Goal: Task Accomplishment & Management: Manage account settings

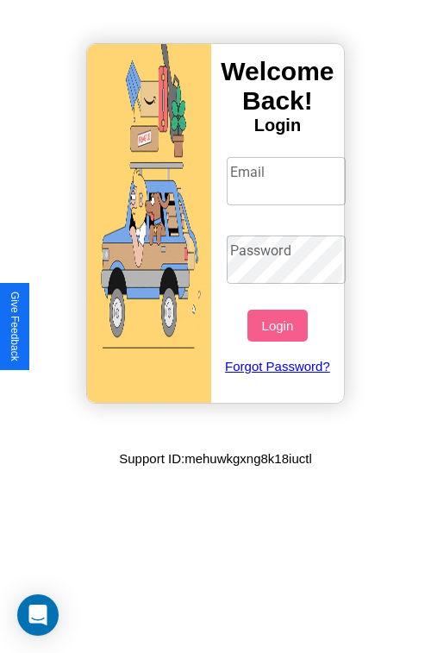
click at [288, 180] on input "Email" at bounding box center [287, 181] width 120 height 48
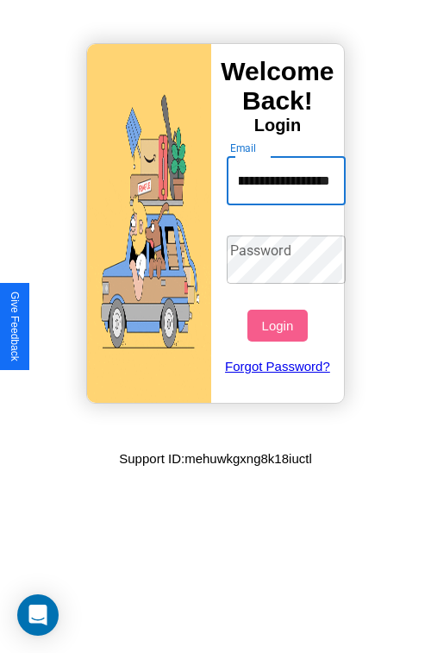
scroll to position [0, 110]
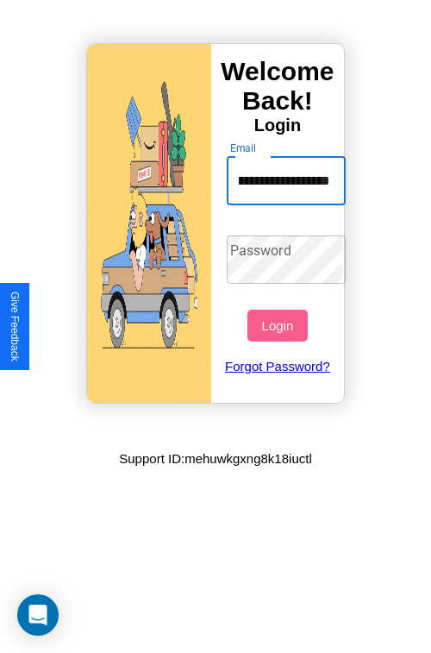
type input "**********"
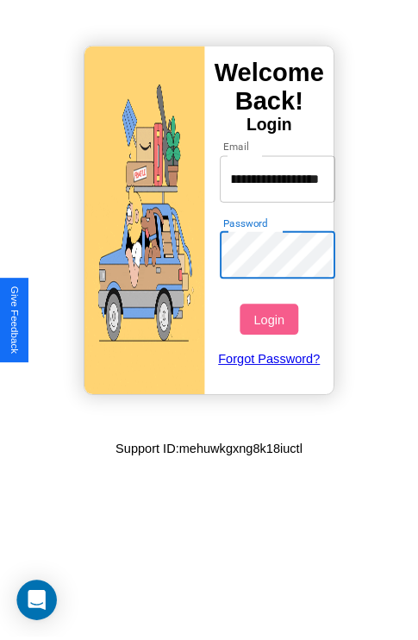
scroll to position [0, 0]
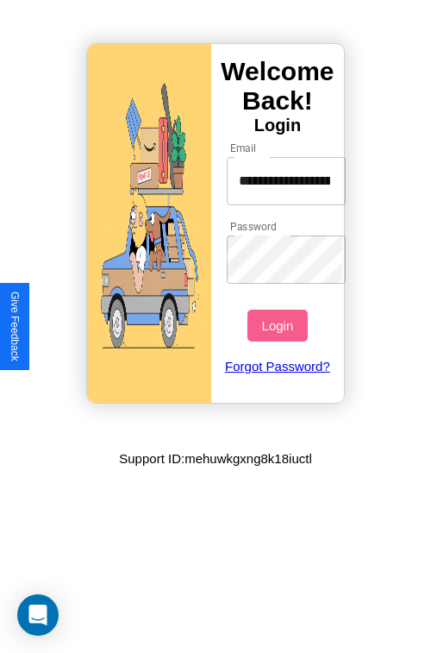
click at [280, 325] on button "Login" at bounding box center [278, 326] width 60 height 32
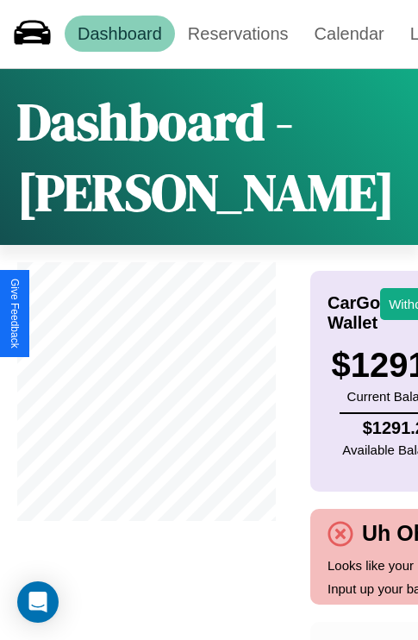
scroll to position [66, 128]
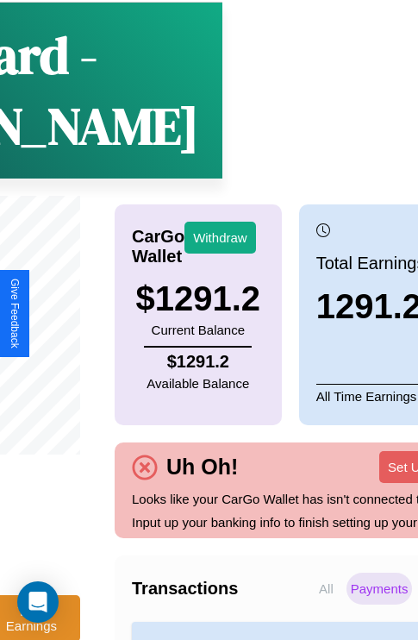
click at [347, 605] on p "Payments" at bounding box center [380, 589] width 66 height 32
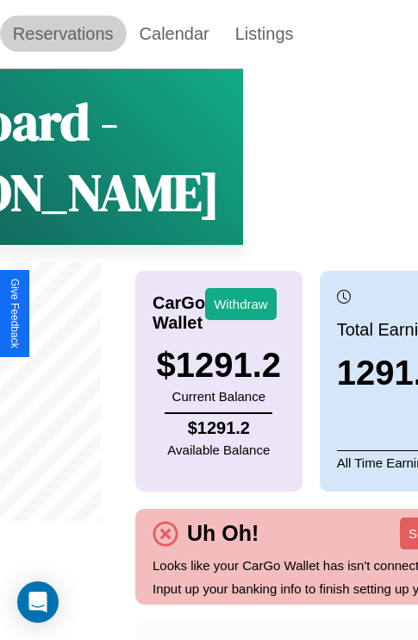
click at [63, 34] on link "Reservations" at bounding box center [63, 34] width 127 height 36
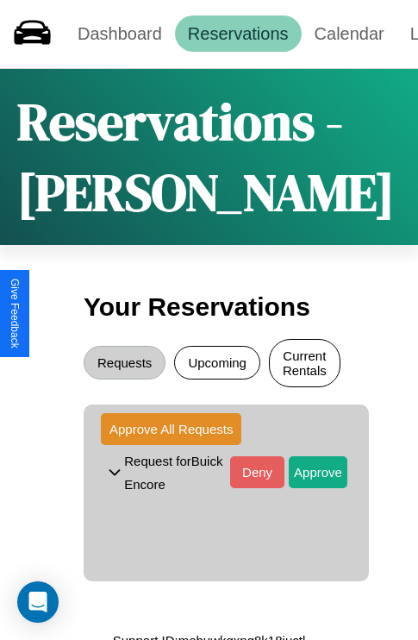
click at [305, 365] on button "Current Rentals" at bounding box center [305, 363] width 72 height 48
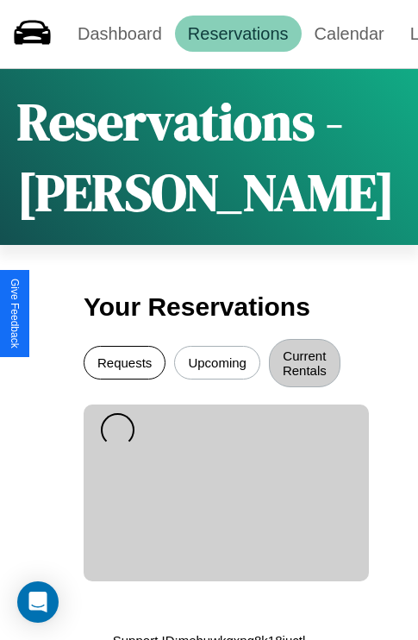
click at [124, 365] on button "Requests" at bounding box center [125, 363] width 82 height 34
